Goal: Check status: Check status

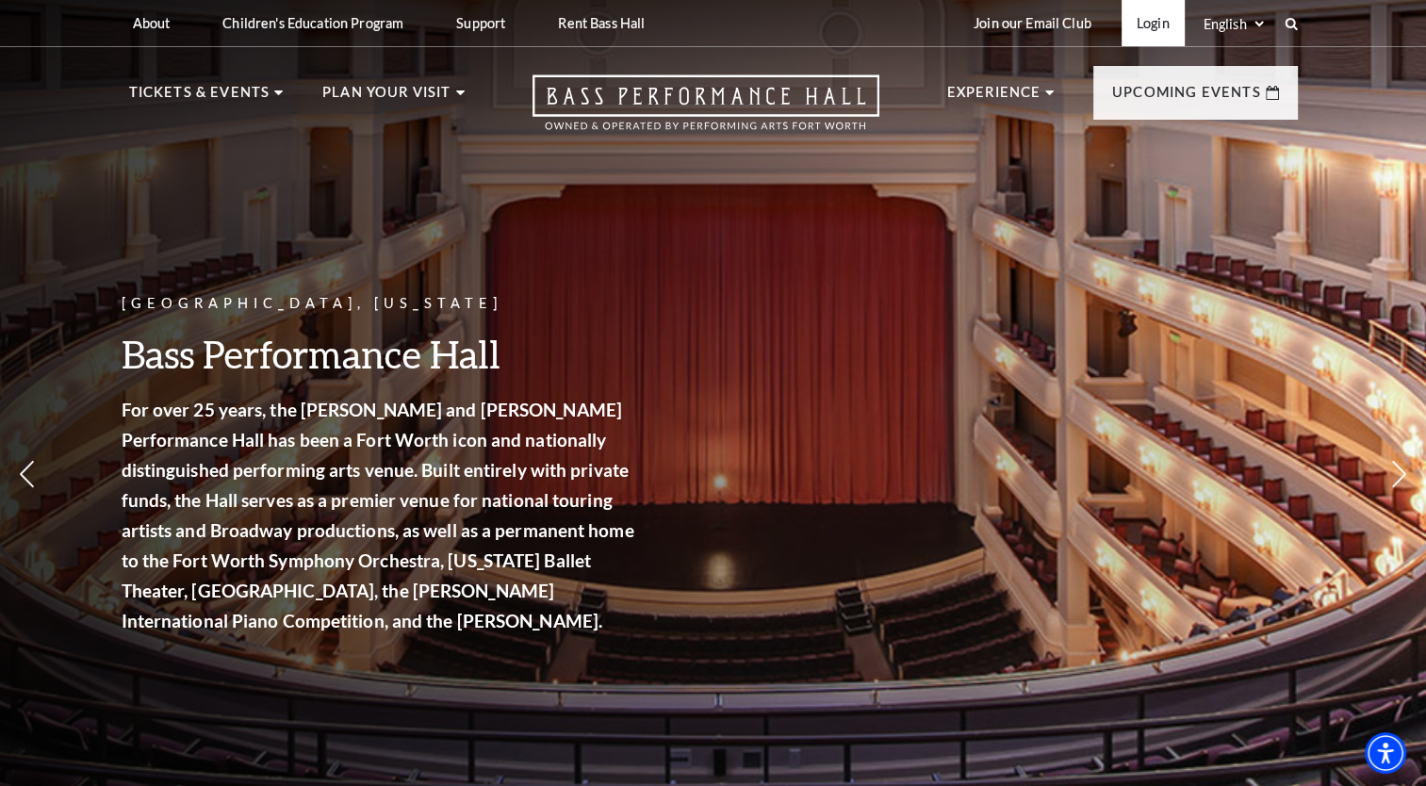
click at [1160, 21] on link "Login" at bounding box center [1153, 23] width 63 height 46
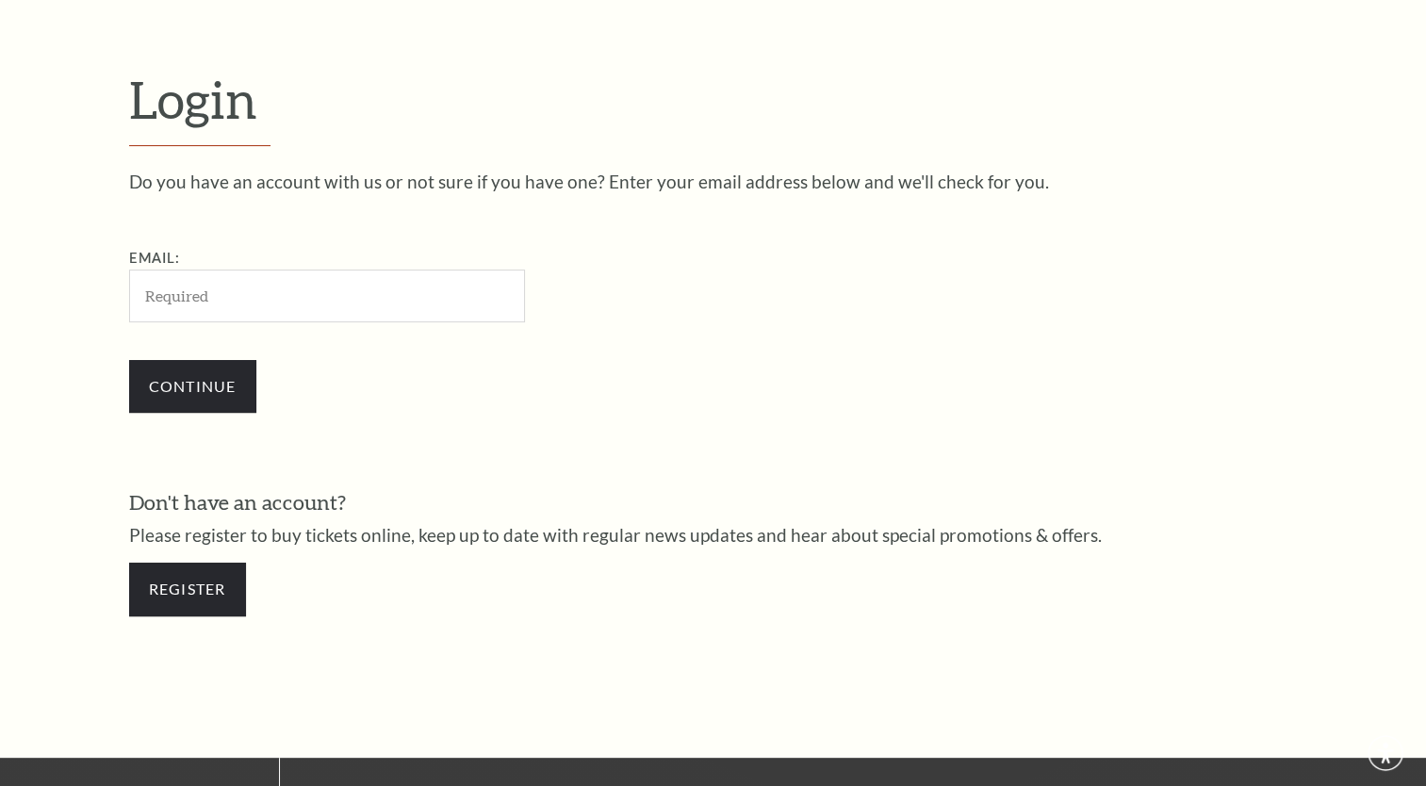
scroll to position [556, 0]
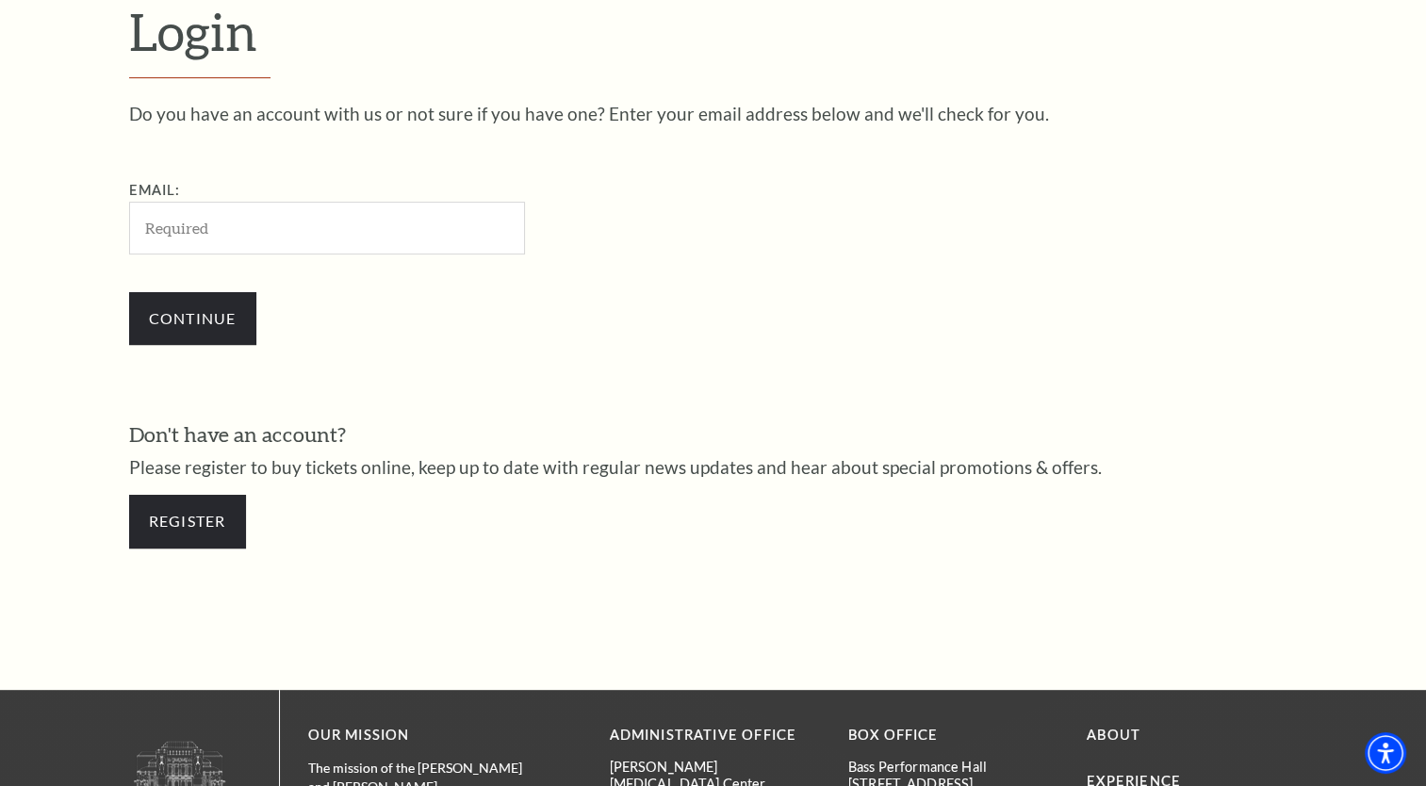
click at [345, 224] on input "Email:" at bounding box center [327, 228] width 396 height 52
type input "[PERSON_NAME][EMAIL_ADDRESS][PERSON_NAME][DOMAIN_NAME]"
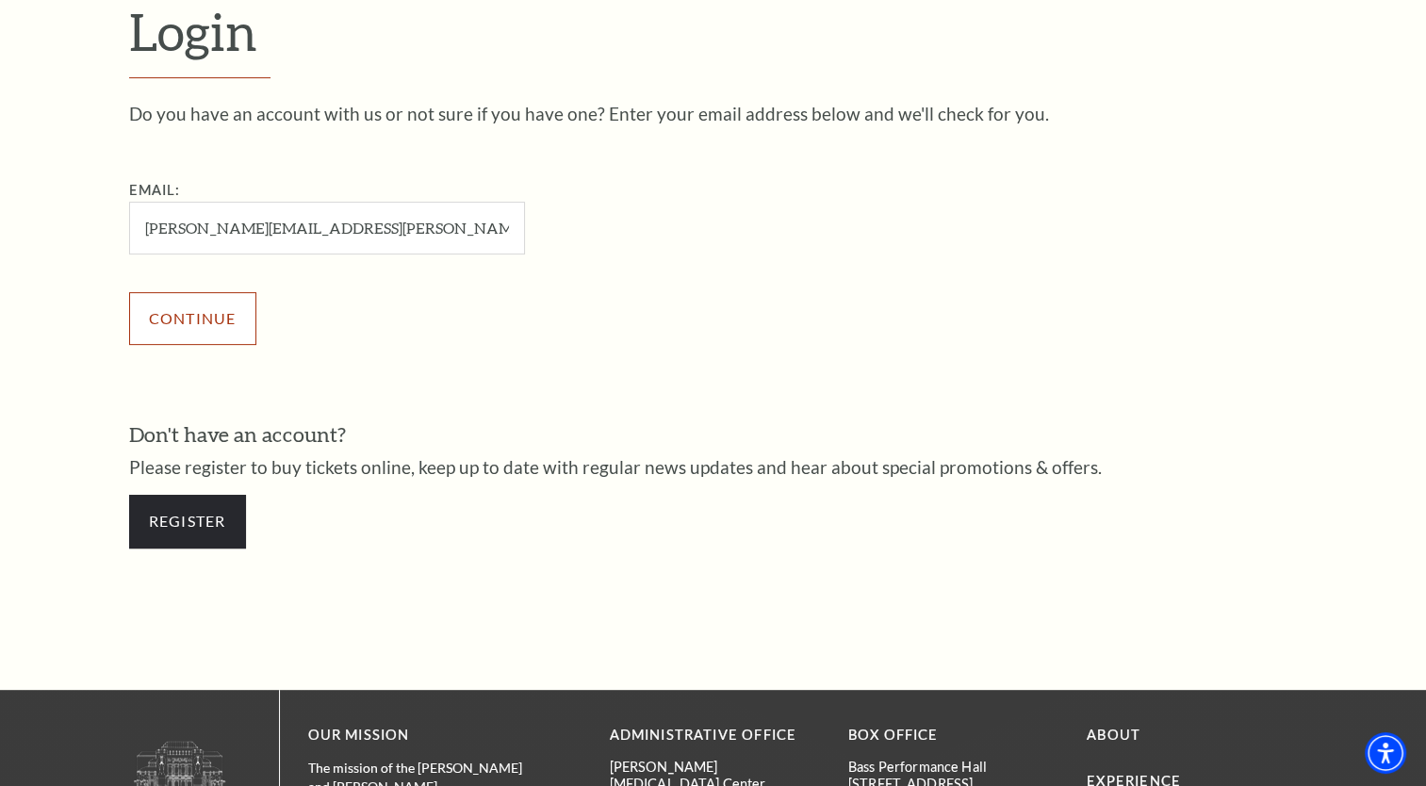
click at [224, 319] on input "Continue" at bounding box center [192, 318] width 127 height 53
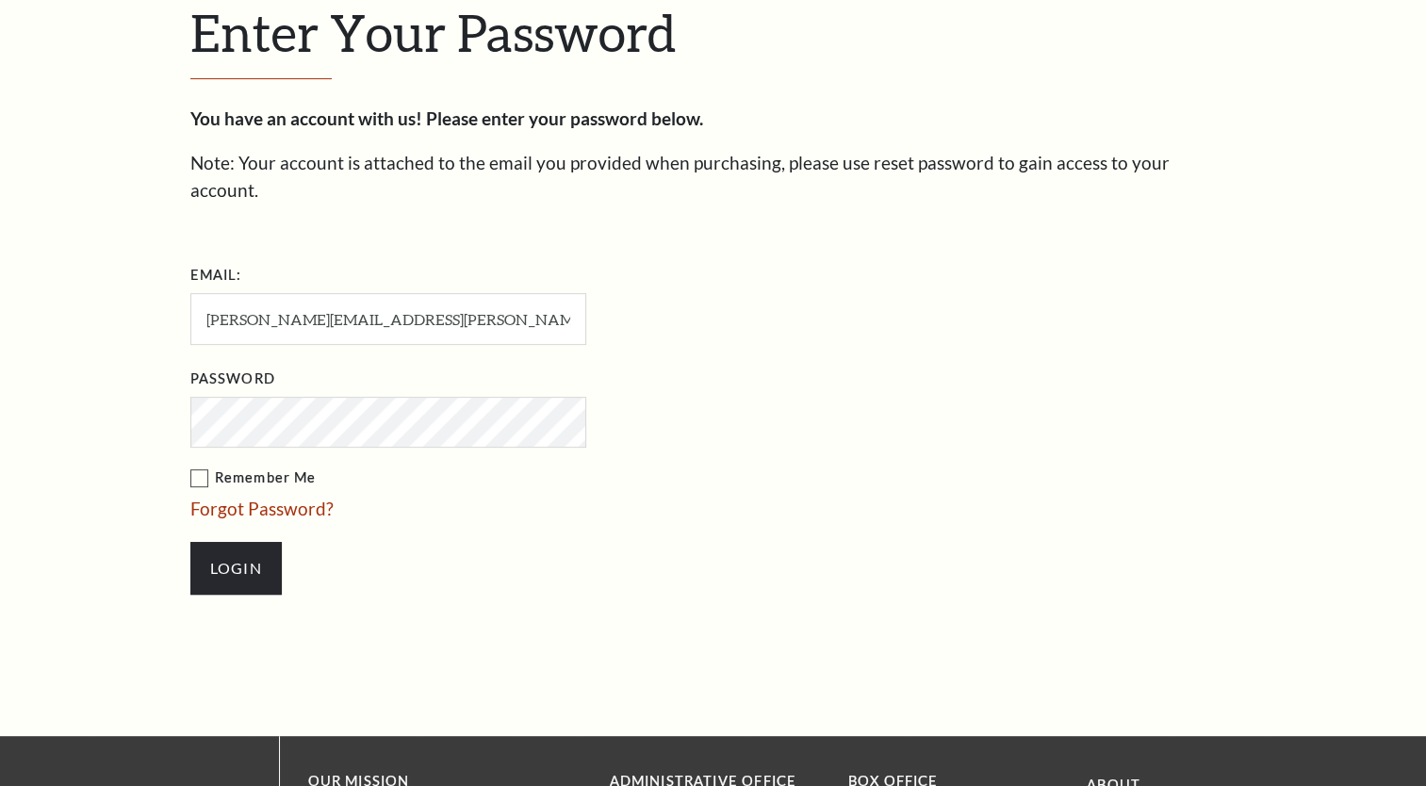
scroll to position [573, 0]
click at [270, 542] on input "Login" at bounding box center [235, 568] width 91 height 53
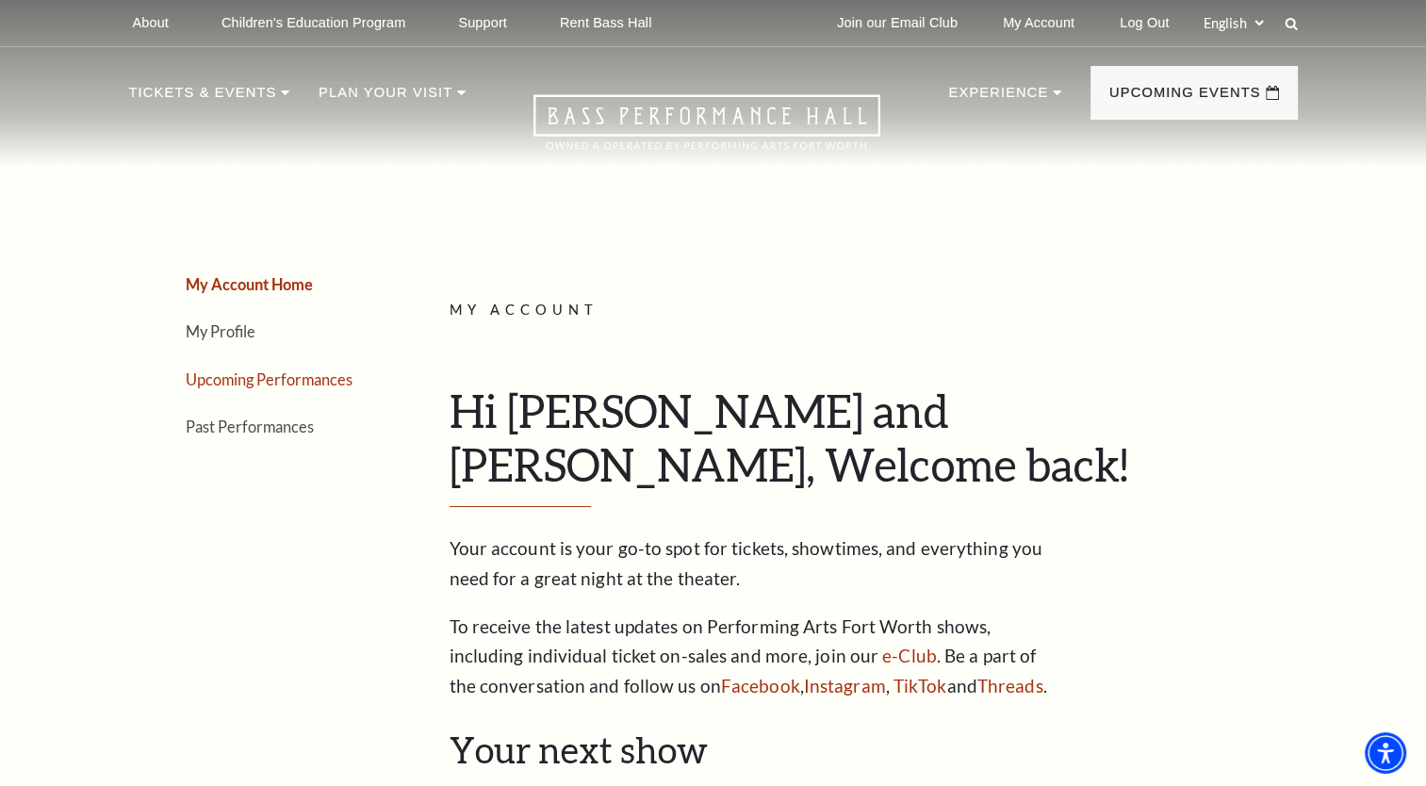
click at [249, 371] on link "Upcoming Performances" at bounding box center [269, 380] width 167 height 18
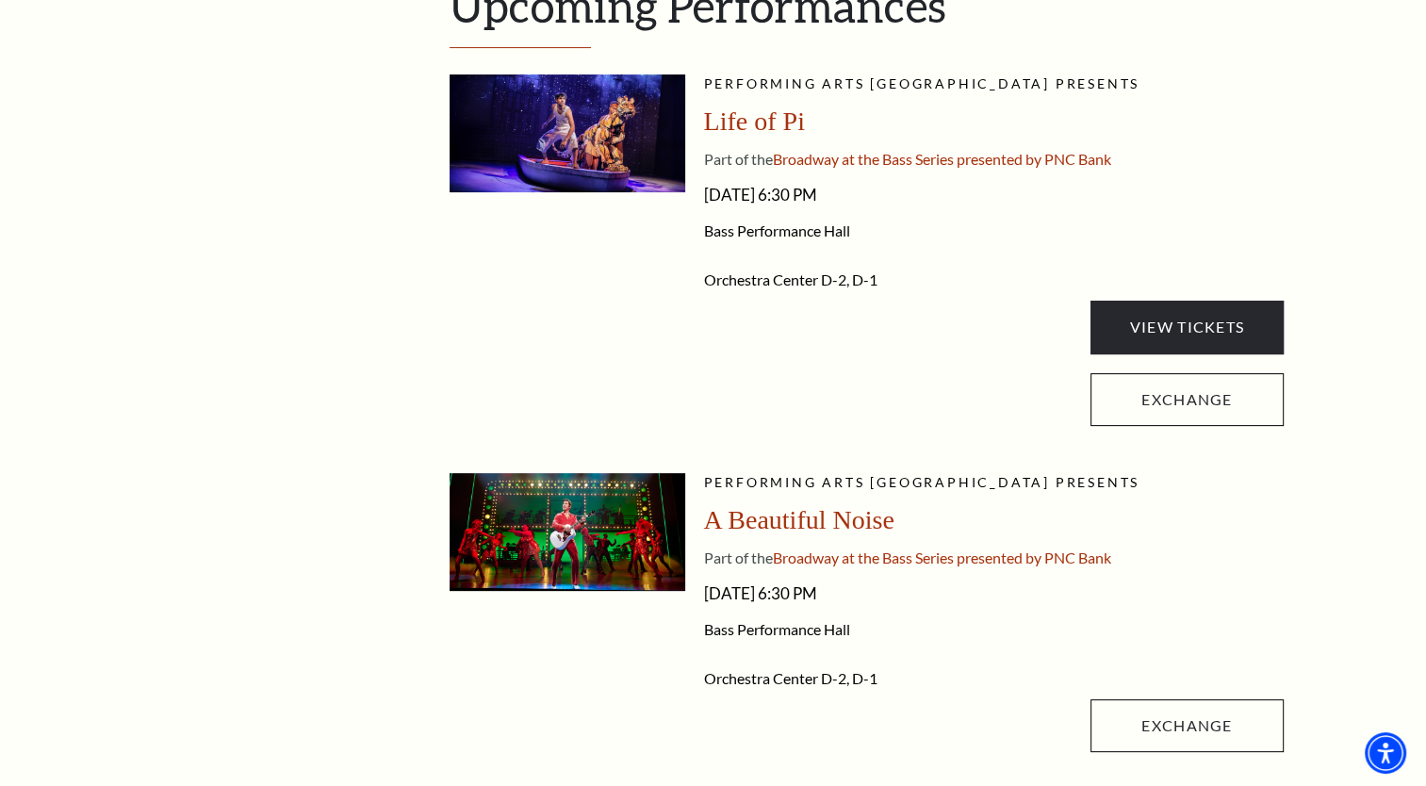
scroll to position [471, 0]
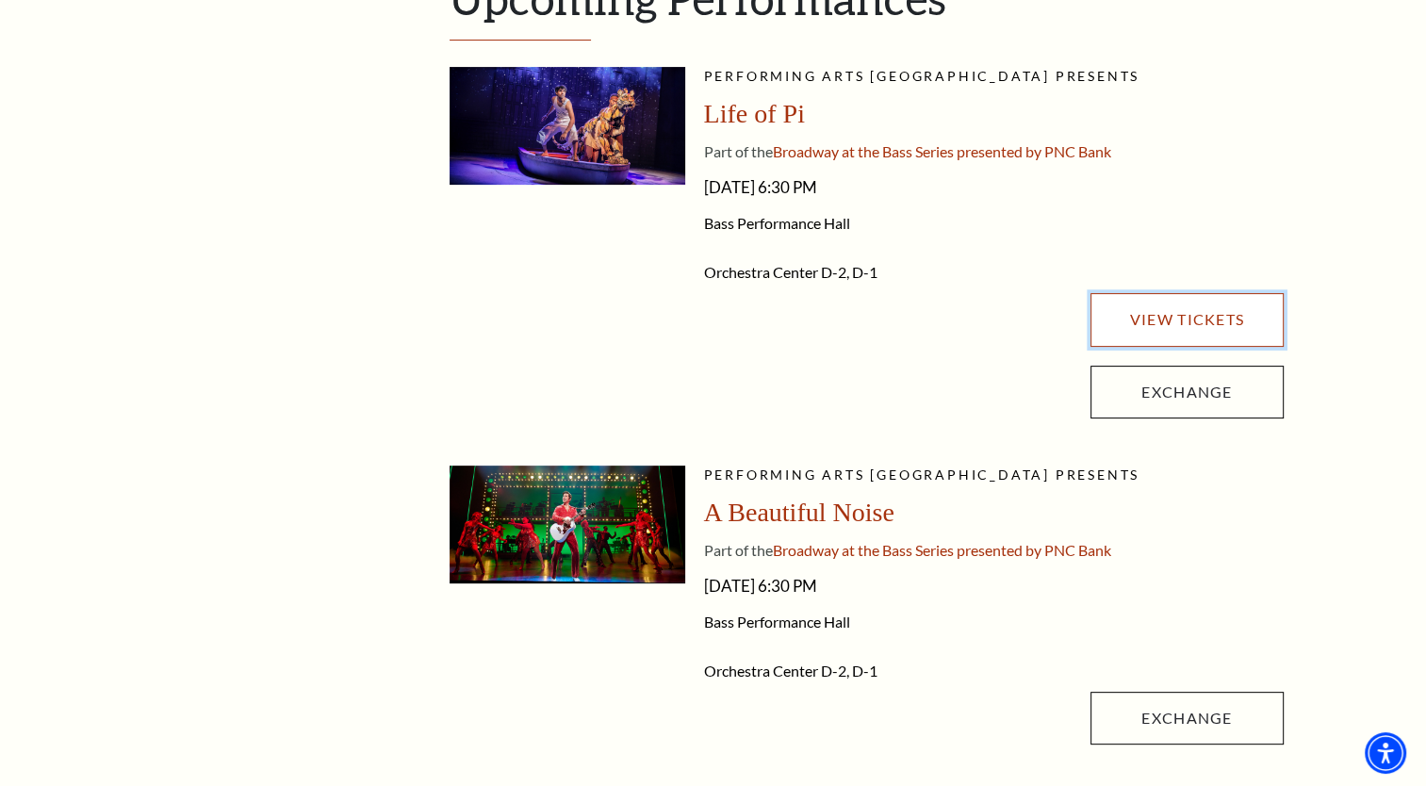
click at [1232, 319] on link "View Tickets" at bounding box center [1187, 319] width 192 height 53
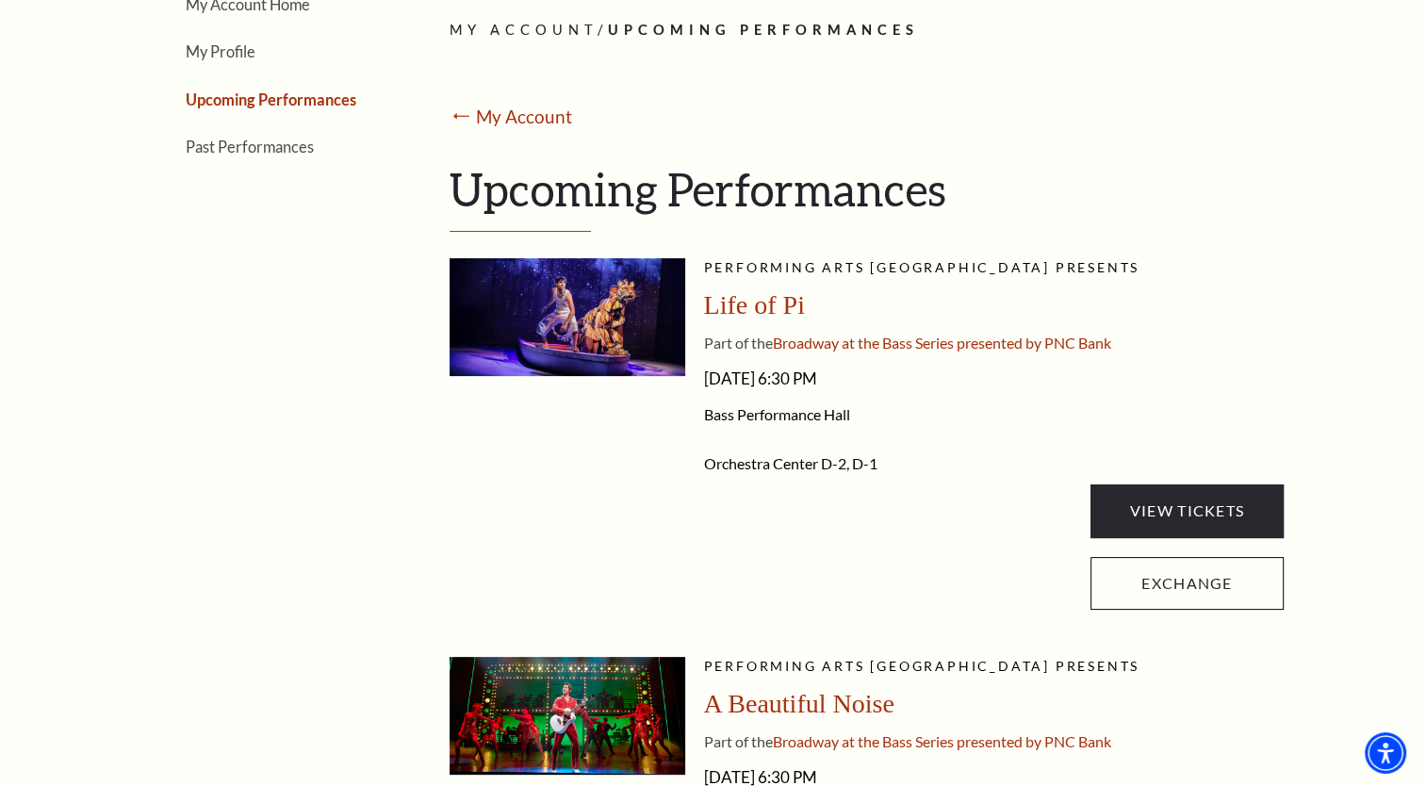
scroll to position [189, 0]
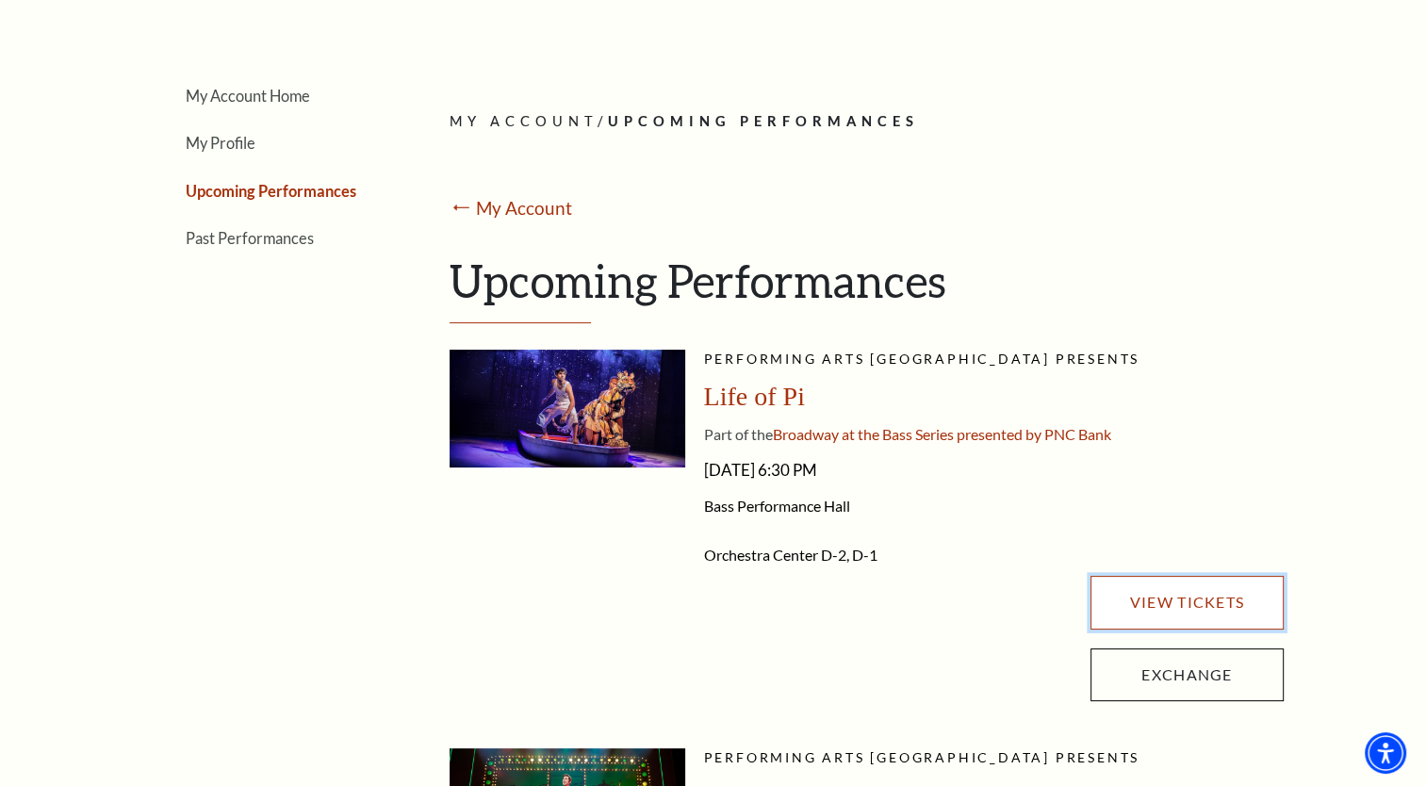
click at [1169, 588] on link "View Tickets" at bounding box center [1187, 602] width 192 height 53
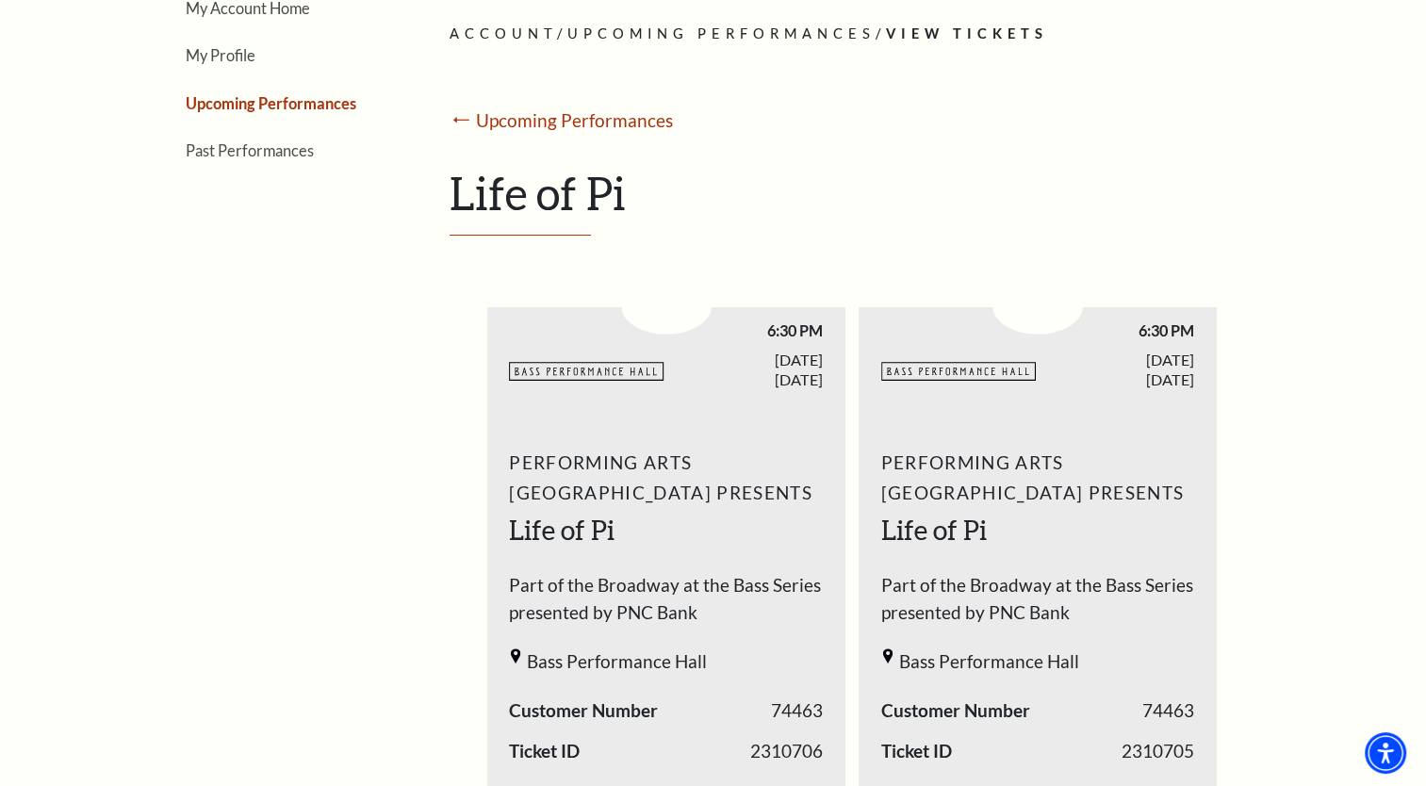
scroll to position [0, 0]
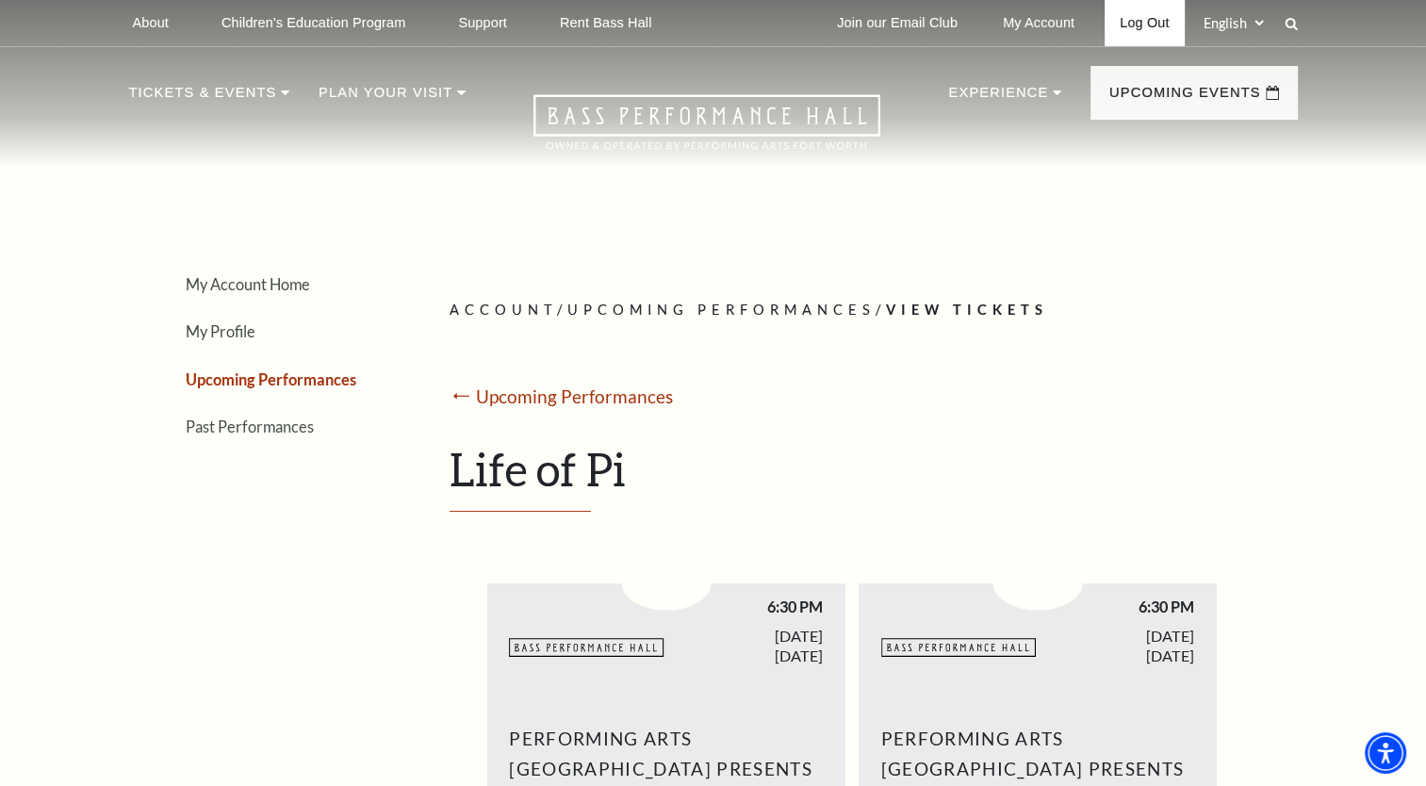
click at [1160, 17] on link "Log Out" at bounding box center [1144, 23] width 79 height 46
